Goal: Task Accomplishment & Management: Use online tool/utility

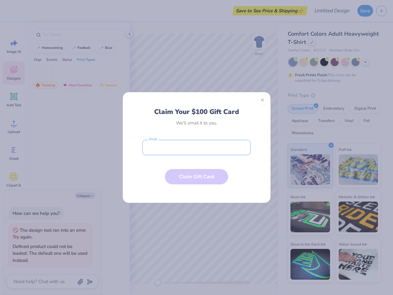
type textarea "x"
click at [197, 148] on input "email" at bounding box center [197, 147] width 108 height 15
click at [263, 100] on button "Close" at bounding box center [263, 100] width 10 height 10
